Goal: Transaction & Acquisition: Subscribe to service/newsletter

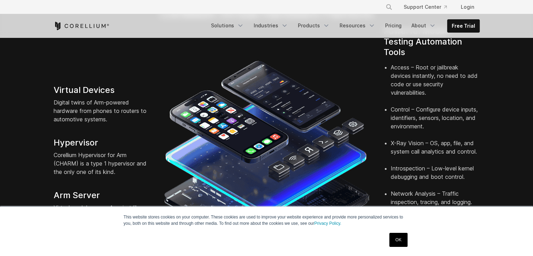
click at [399, 242] on link "OK" at bounding box center [398, 240] width 18 height 14
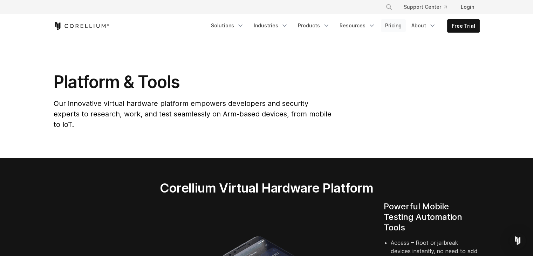
click at [389, 27] on link "Pricing" at bounding box center [393, 25] width 25 height 13
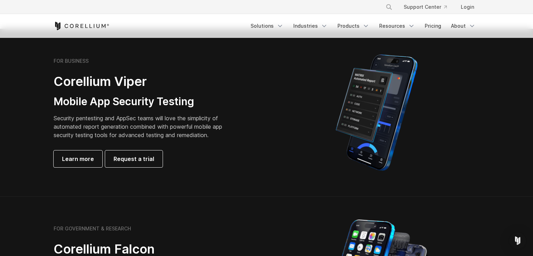
scroll to position [140, 0]
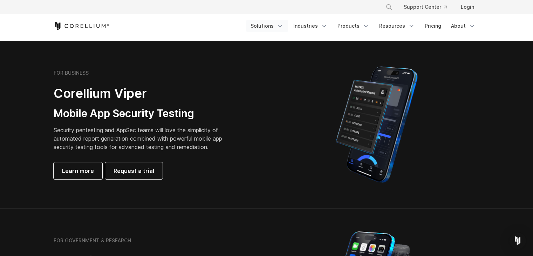
click at [266, 27] on link "Solutions" at bounding box center [266, 26] width 41 height 13
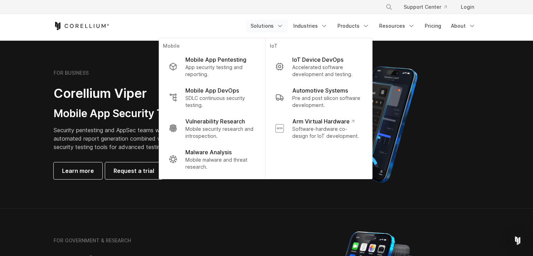
click at [77, 21] on div "Free Trial Solutions" at bounding box center [267, 26] width 426 height 24
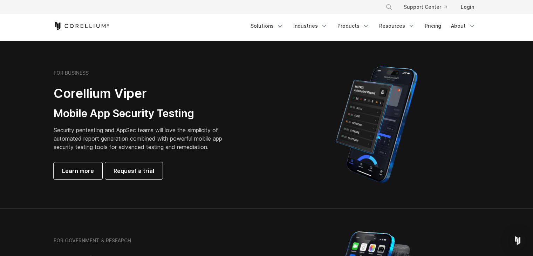
click at [78, 24] on icon "Corellium Home" at bounding box center [82, 26] width 56 height 8
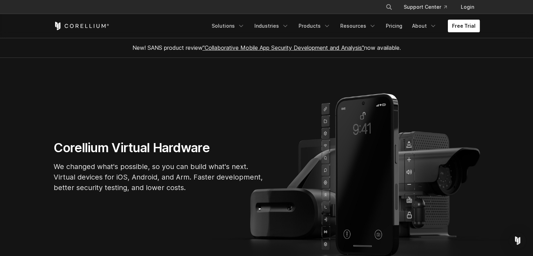
click at [464, 27] on link "Free Trial" at bounding box center [464, 26] width 32 height 13
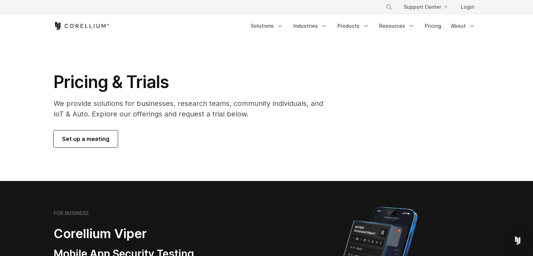
click at [85, 142] on span "Set up a meeting" at bounding box center [85, 139] width 47 height 8
